Goal: Task Accomplishment & Management: Manage account settings

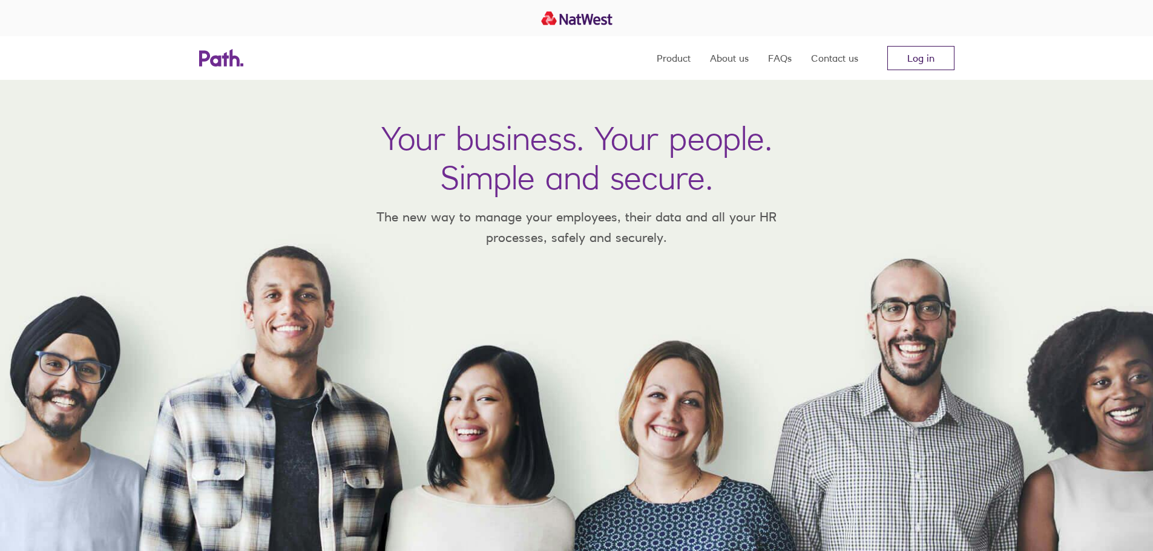
click at [899, 54] on link "Log in" at bounding box center [920, 58] width 67 height 24
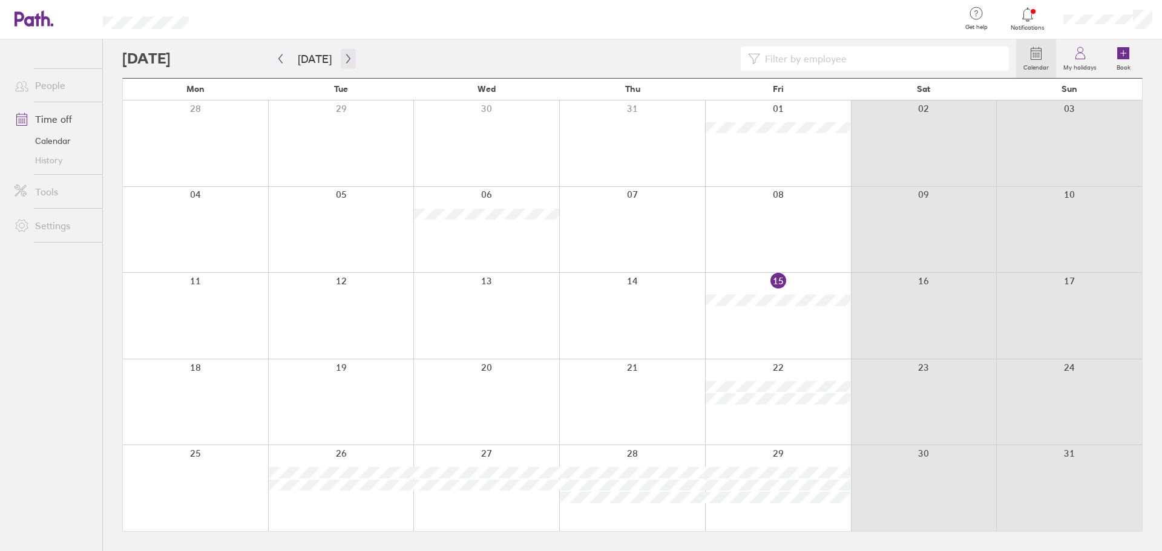
click at [346, 57] on icon "button" at bounding box center [348, 58] width 4 height 9
click at [1093, 54] on link "My holidays" at bounding box center [1080, 58] width 48 height 39
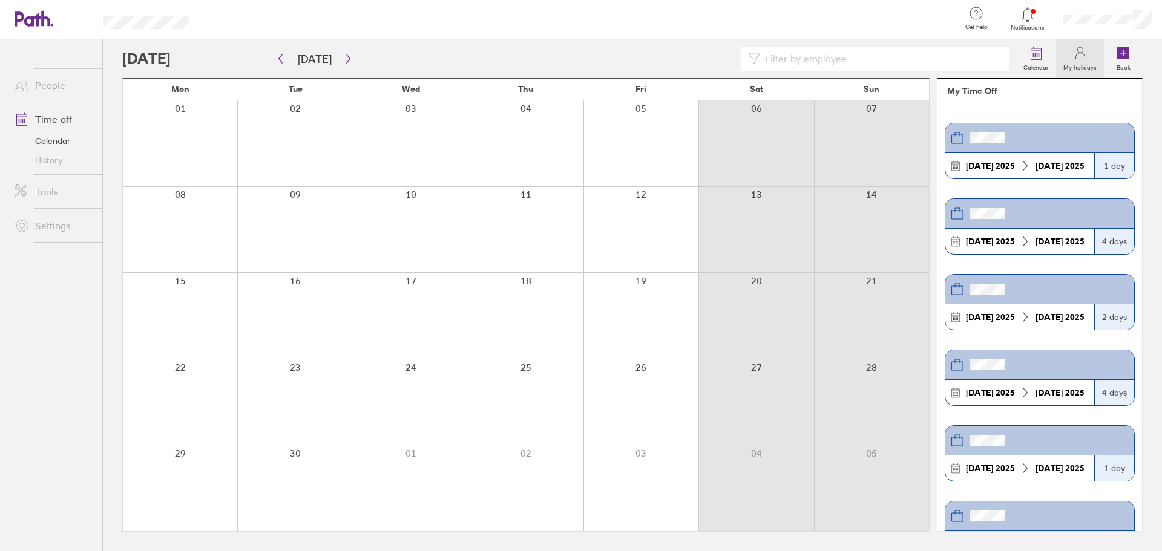
click at [1073, 107] on section "[DATE] [DATE] 1 day [DATE] [DATE] 4 days [DATE] [DATE] 2 days [DATE] [DATE] 4 d…" at bounding box center [1039, 317] width 205 height 428
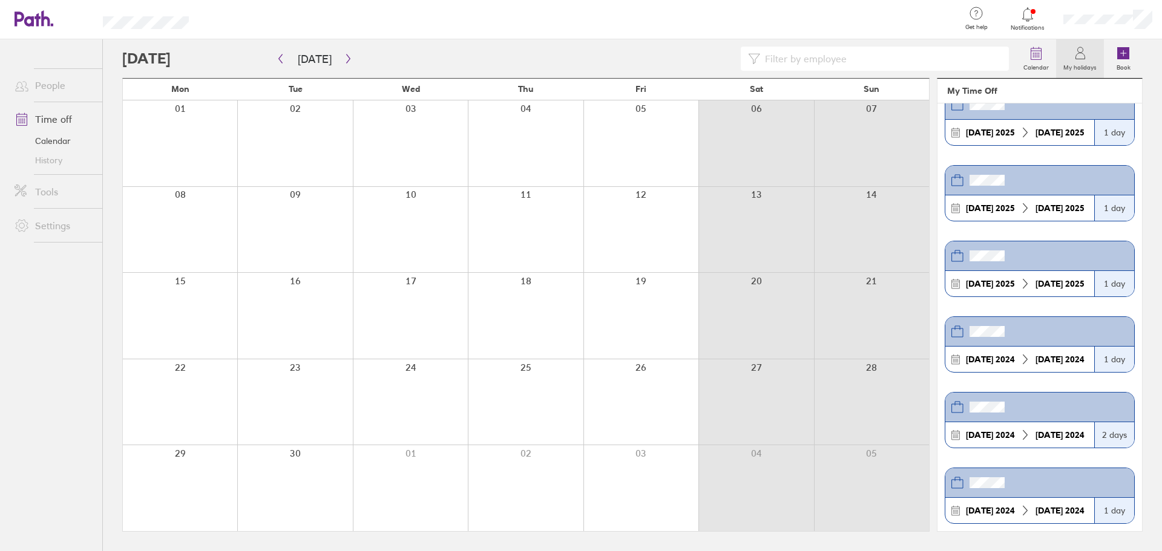
scroll to position [424, 0]
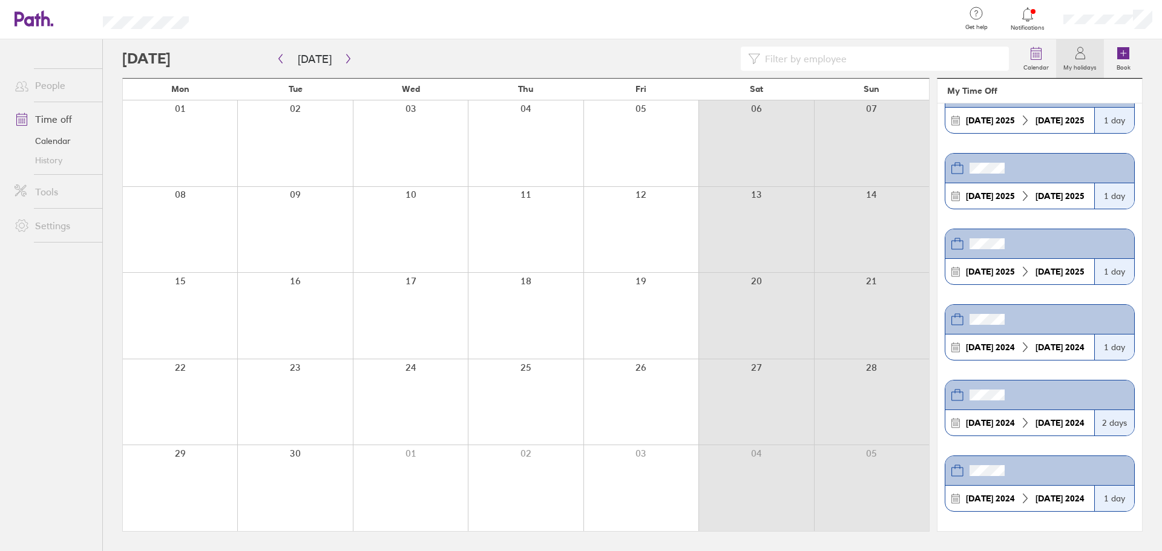
click at [1040, 372] on section "[DATE] [DATE] 1 day [DATE] [DATE] 4 days [DATE] [DATE] 2 days [DATE] [DATE] 4 d…" at bounding box center [1039, 317] width 205 height 428
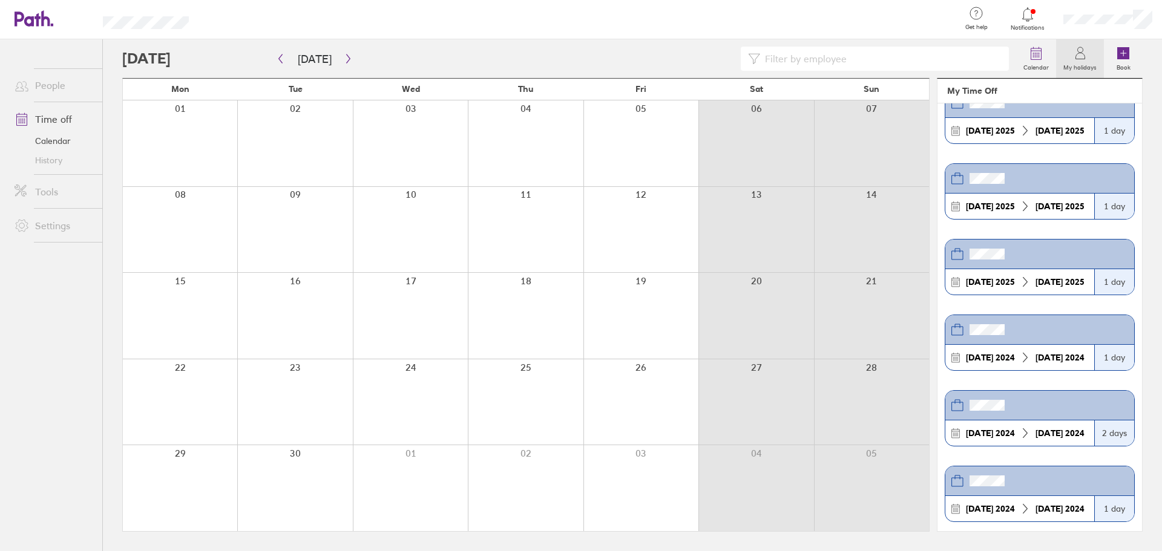
scroll to position [410, 0]
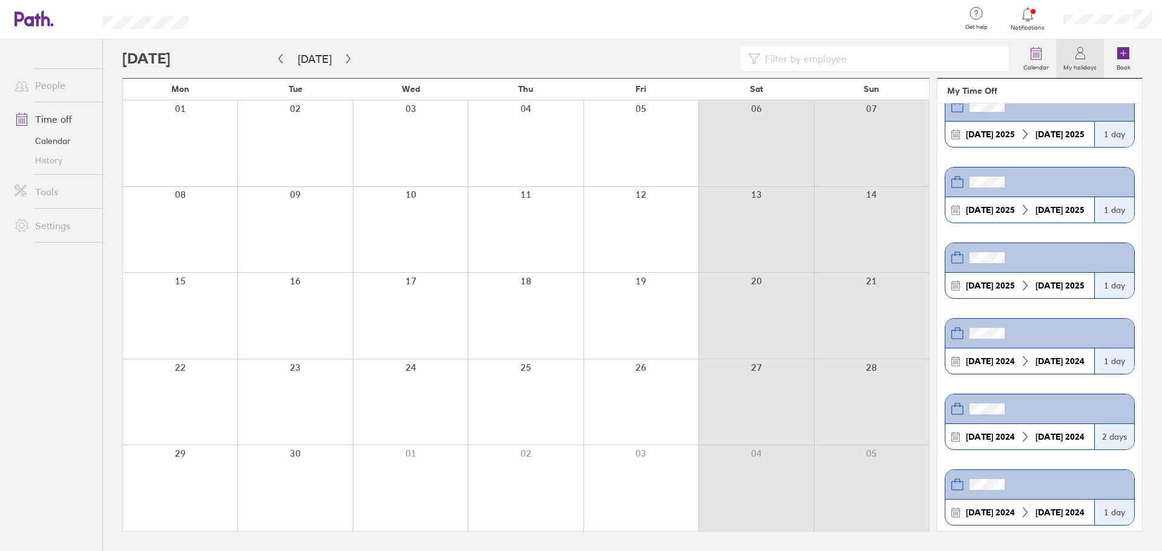
click at [1091, 58] on link "My holidays" at bounding box center [1080, 58] width 48 height 39
click at [1045, 56] on link "Calendar" at bounding box center [1036, 58] width 40 height 39
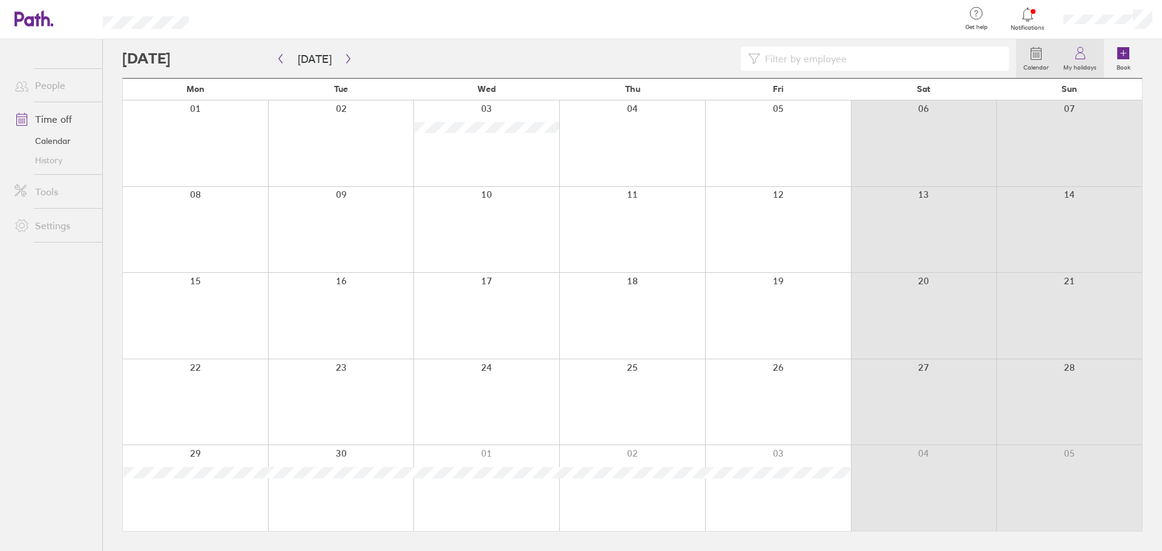
click at [1081, 59] on icon at bounding box center [1080, 53] width 15 height 15
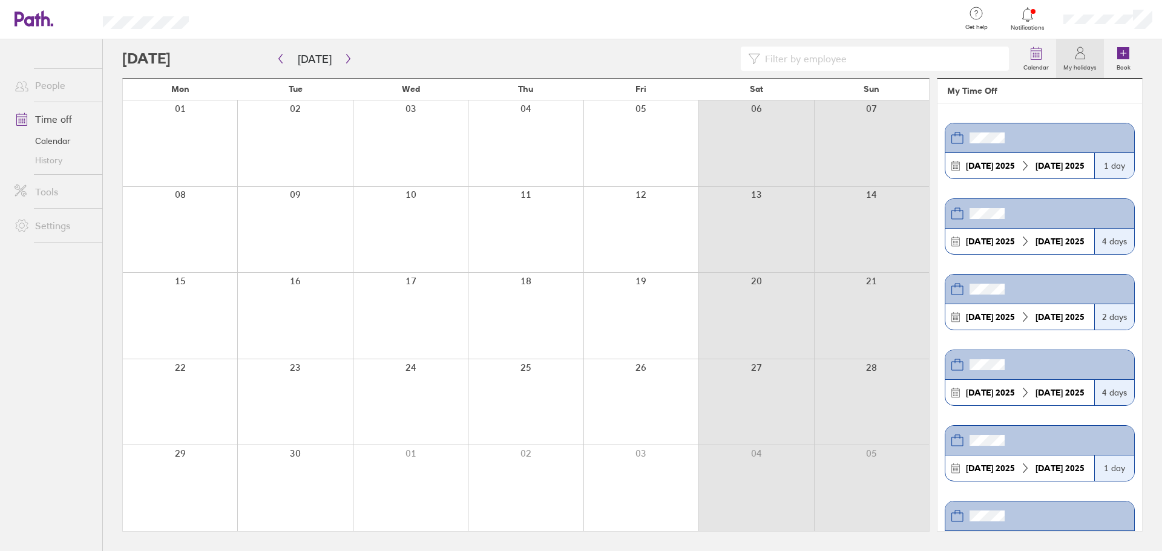
scroll to position [424, 0]
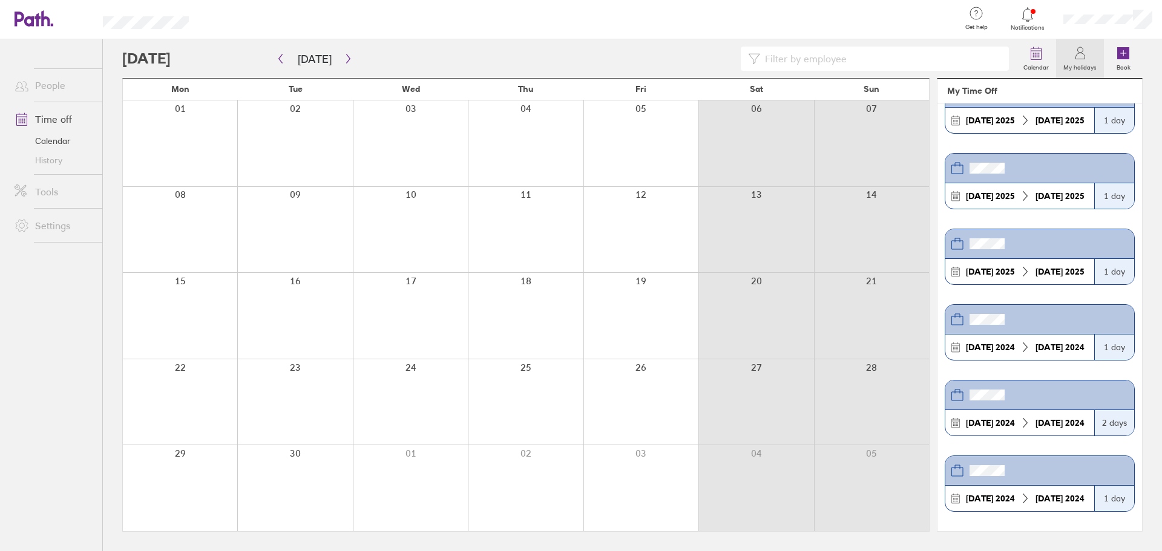
click at [1076, 50] on icon at bounding box center [1080, 53] width 15 height 15
click at [1088, 56] on link "My holidays" at bounding box center [1080, 58] width 48 height 39
click at [1040, 54] on icon at bounding box center [1036, 53] width 15 height 15
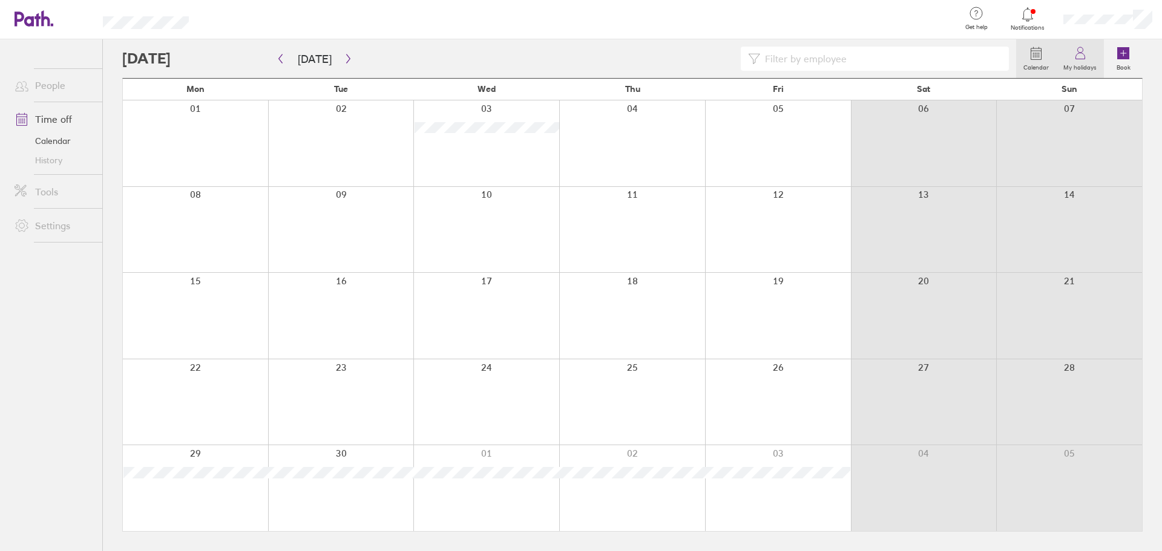
click at [1087, 54] on icon at bounding box center [1080, 53] width 15 height 15
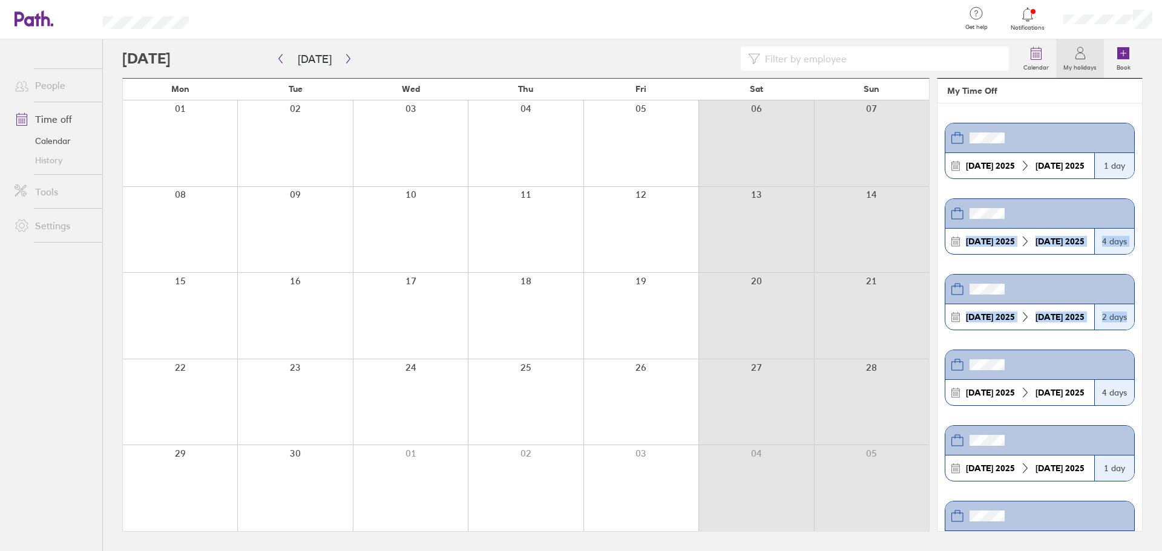
drag, startPoint x: 1132, startPoint y: 172, endPoint x: 1148, endPoint y: 326, distance: 154.5
click at [1161, 367] on div "Calendar My holidays Book [DATE] [DATE] Mon Tue Wed Thu Fri Sat Sun 01 02 03 04…" at bounding box center [632, 295] width 1059 height 512
click at [1001, 117] on section "[DATE] [DATE] 1 day [DATE] [DATE] 4 days [DATE] [DATE] 2 days [DATE] [DATE] 4 d…" at bounding box center [1039, 317] width 205 height 428
click at [1039, 55] on icon at bounding box center [1036, 53] width 15 height 15
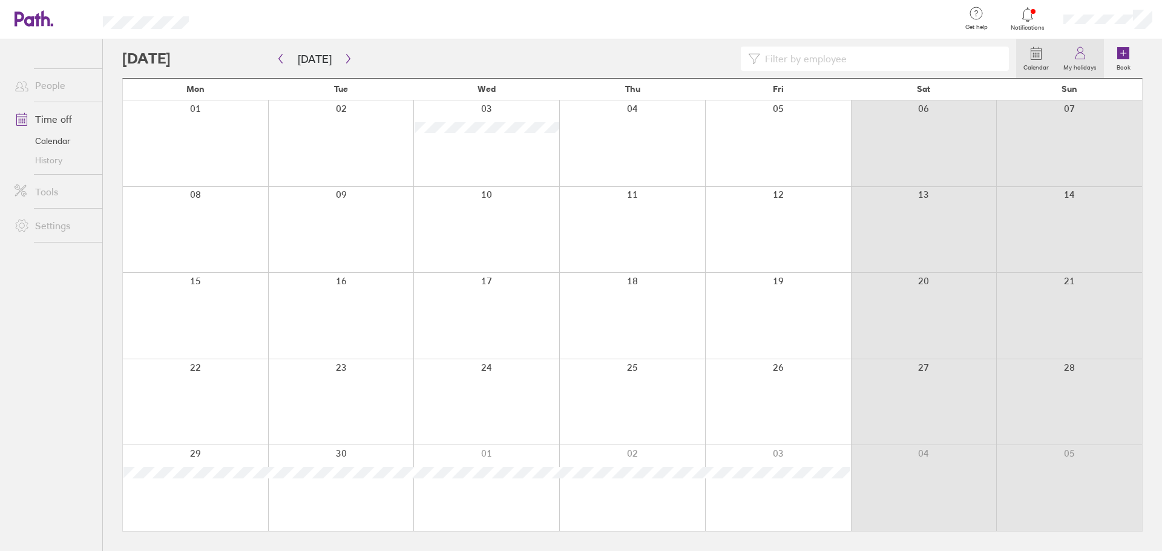
click at [1079, 65] on label "My holidays" at bounding box center [1080, 66] width 48 height 11
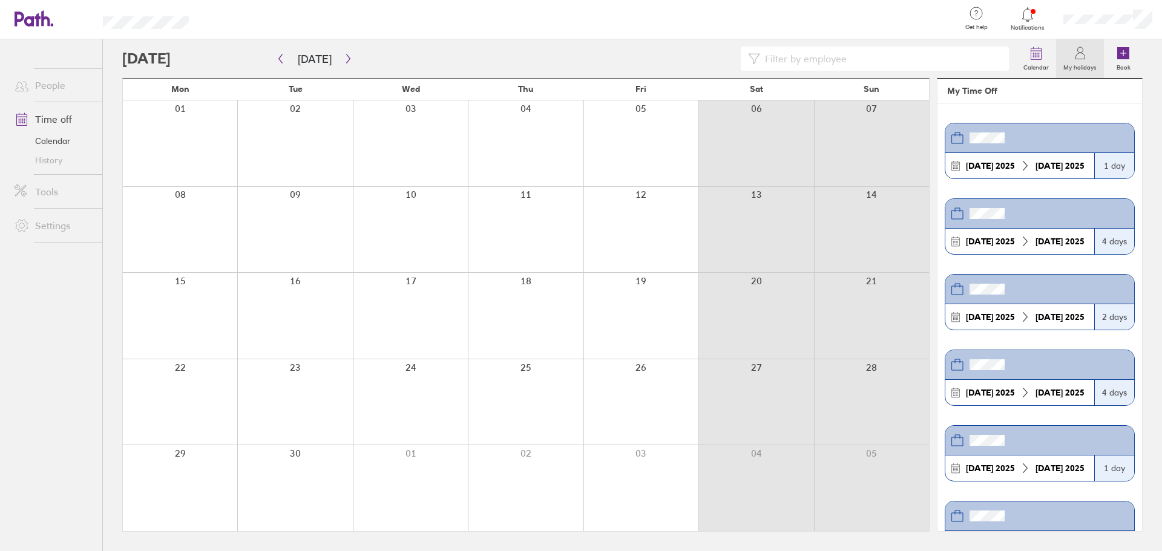
click at [325, 138] on div at bounding box center [294, 143] width 115 height 86
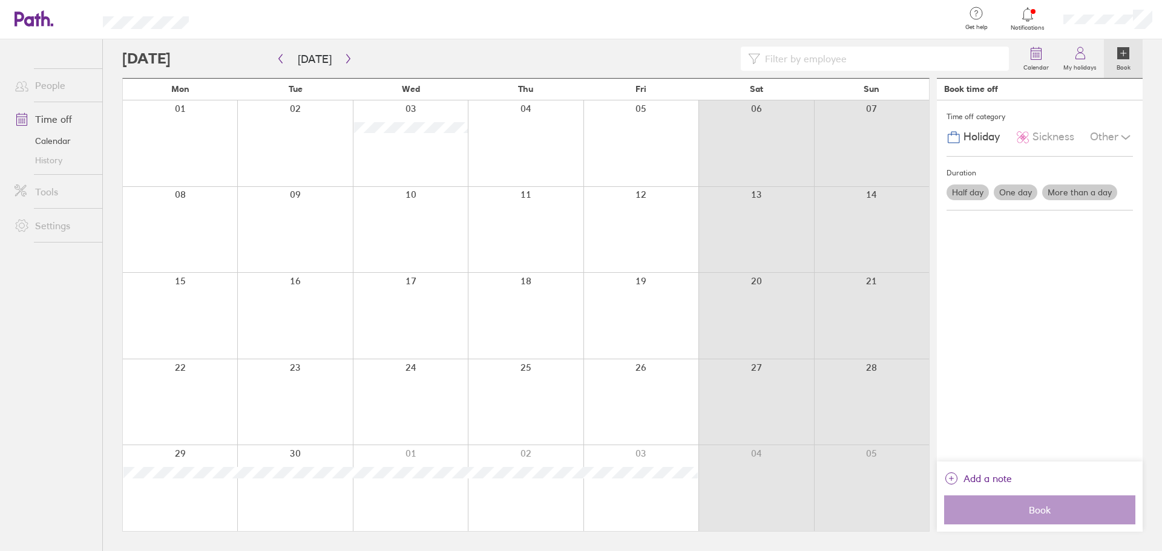
click at [424, 151] on div at bounding box center [410, 143] width 115 height 86
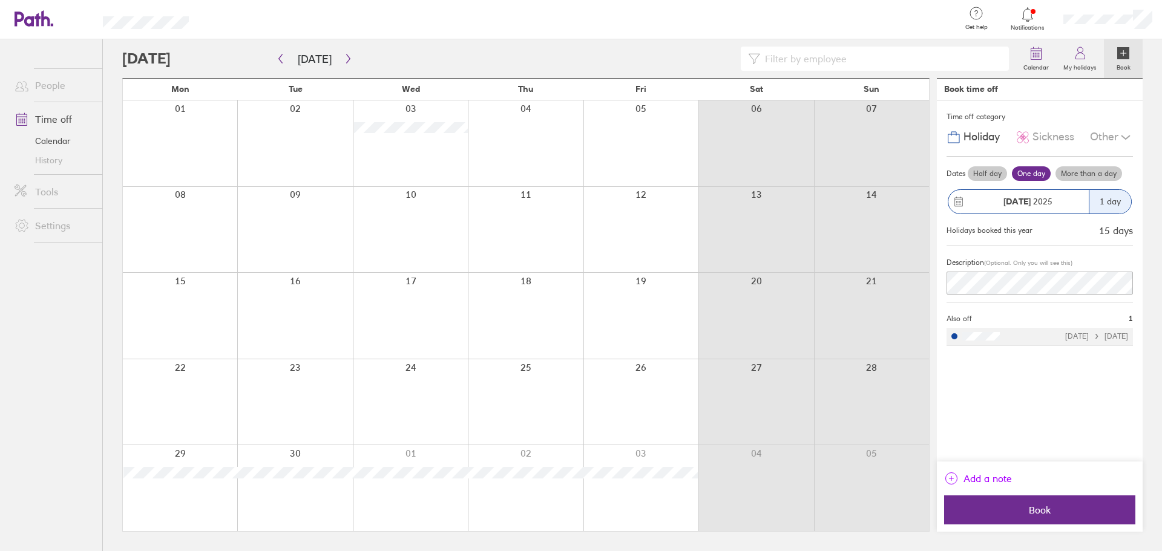
click at [987, 483] on span "Add a note" at bounding box center [988, 478] width 48 height 19
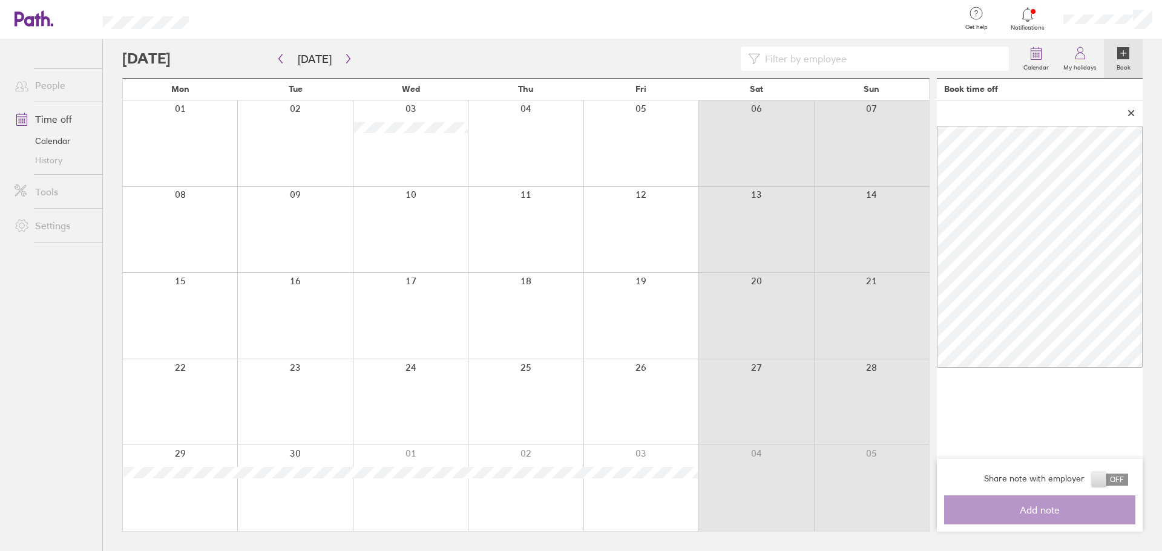
click at [1095, 475] on span at bounding box center [1110, 480] width 36 height 12
click at [1128, 483] on input "checkbox" at bounding box center [1128, 483] width 0 height 0
click at [1129, 113] on icon at bounding box center [1131, 113] width 8 height 7
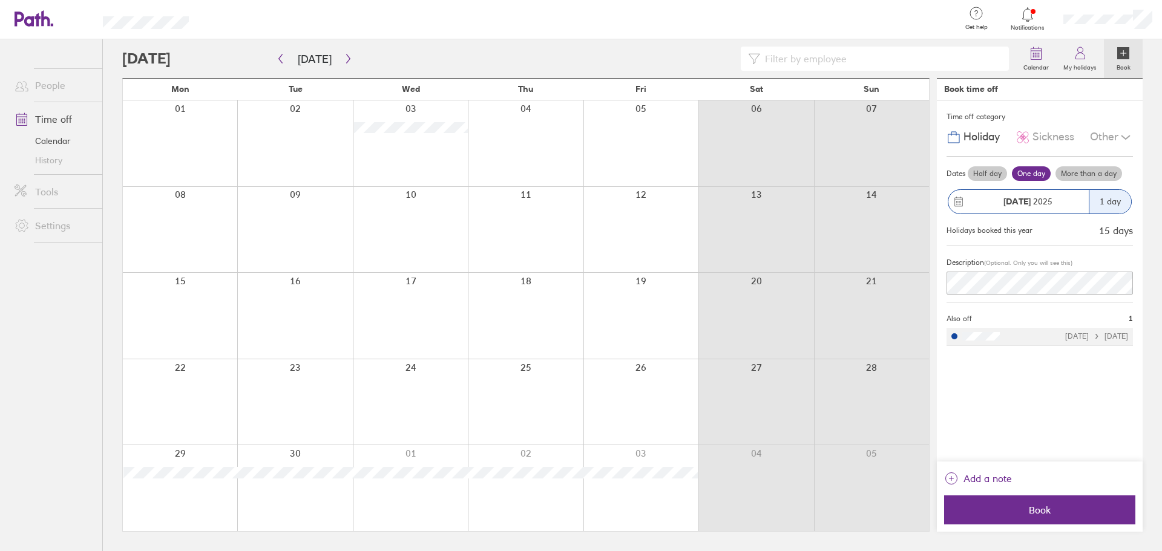
click at [1015, 407] on div "Time off category Holiday Sickness Other Dates Half day One day More than a day…" at bounding box center [1040, 280] width 206 height 361
click at [405, 161] on div at bounding box center [410, 143] width 115 height 86
click at [508, 161] on div at bounding box center [525, 143] width 115 height 86
click at [323, 133] on div at bounding box center [294, 143] width 115 height 86
